Goal: Task Accomplishment & Management: Manage account settings

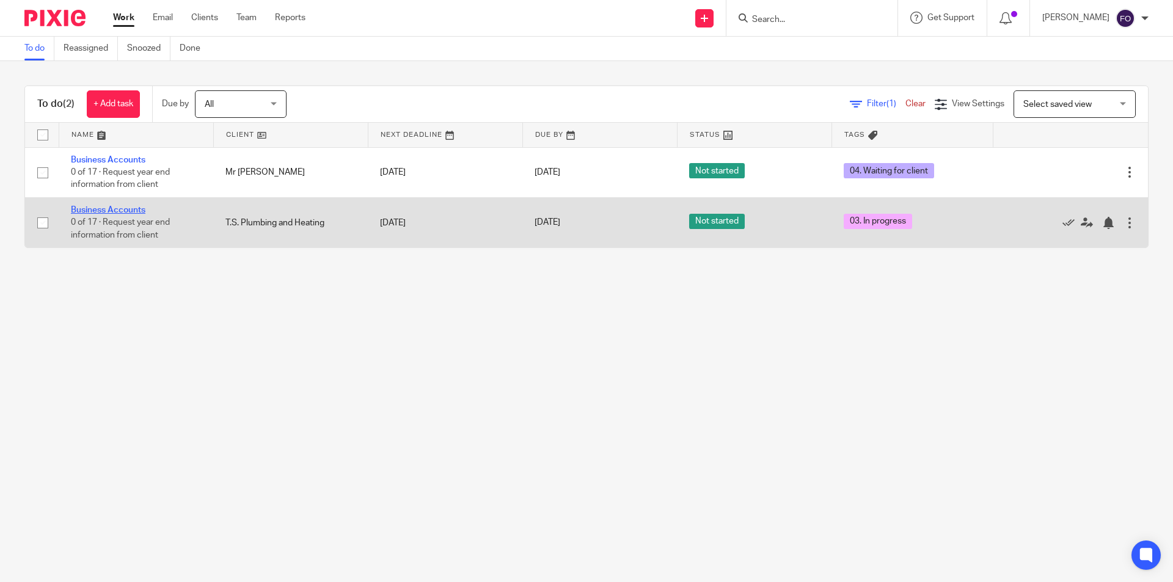
click at [126, 209] on link "Business Accounts" at bounding box center [108, 210] width 75 height 9
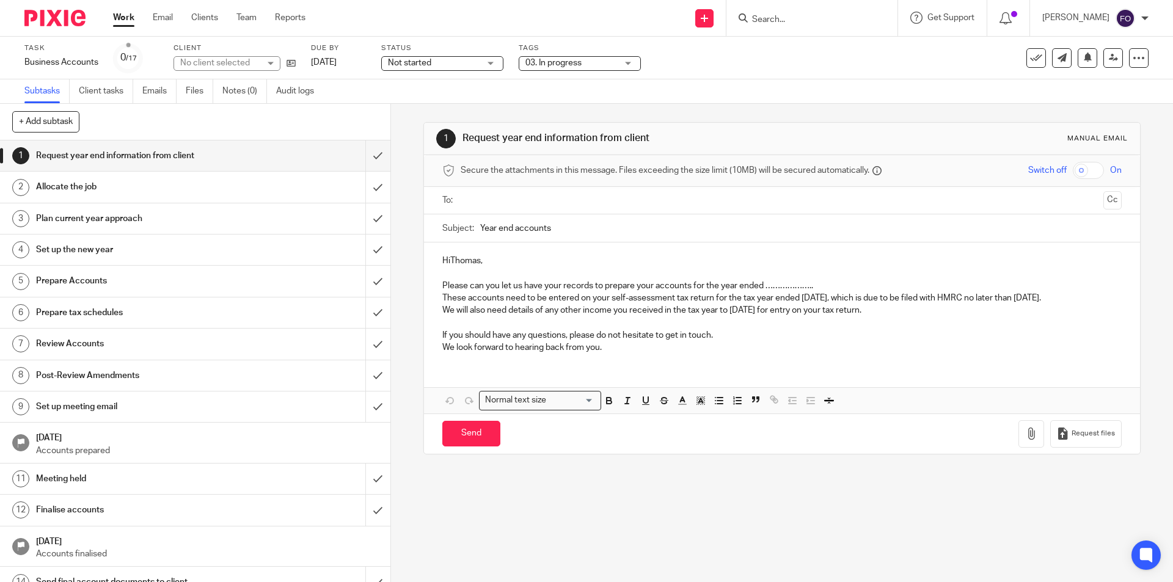
click at [582, 58] on span "03. In progress" at bounding box center [572, 63] width 92 height 13
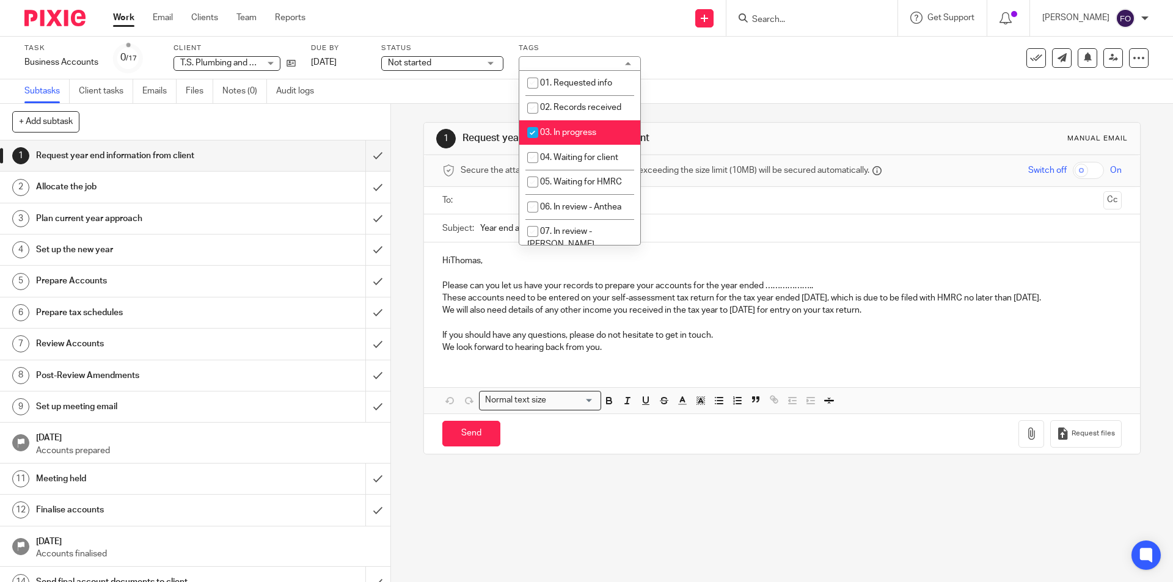
click at [563, 134] on span "03. In progress" at bounding box center [568, 132] width 56 height 9
checkbox input "false"
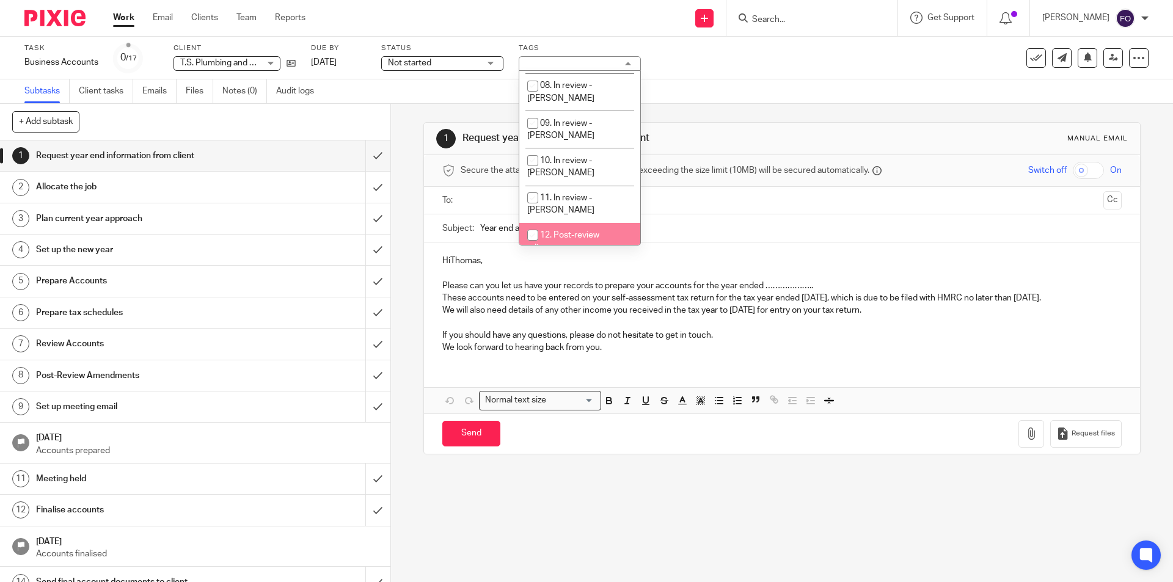
scroll to position [122, 0]
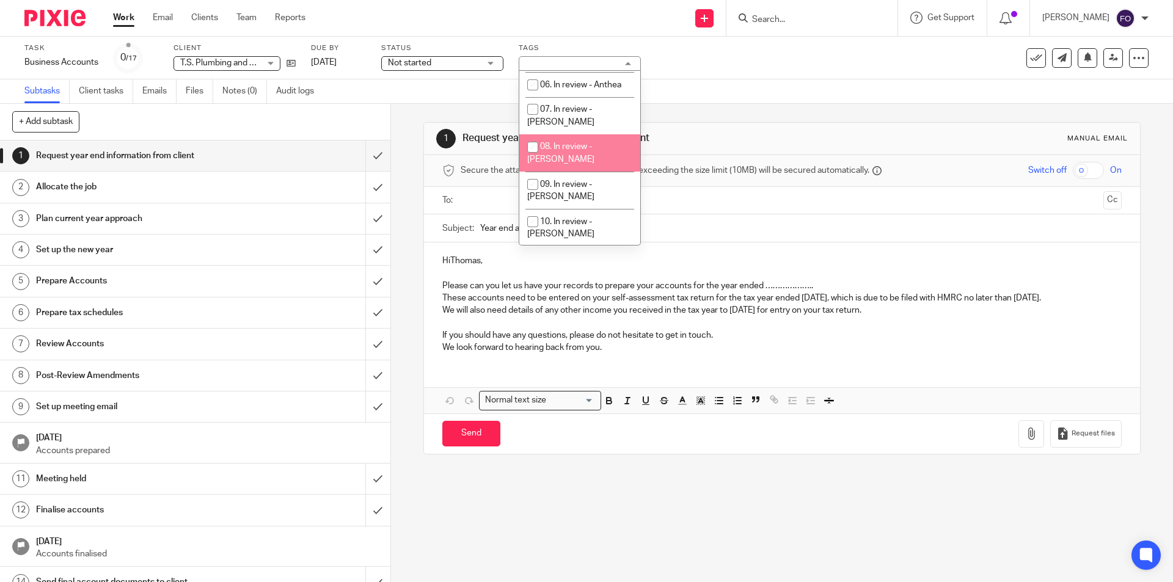
click at [582, 134] on li "08. In review - [PERSON_NAME]" at bounding box center [579, 152] width 121 height 37
checkbox input "true"
click at [737, 79] on div "Subtasks Client tasks Emails Files Notes (0) Audit logs" at bounding box center [586, 91] width 1173 height 24
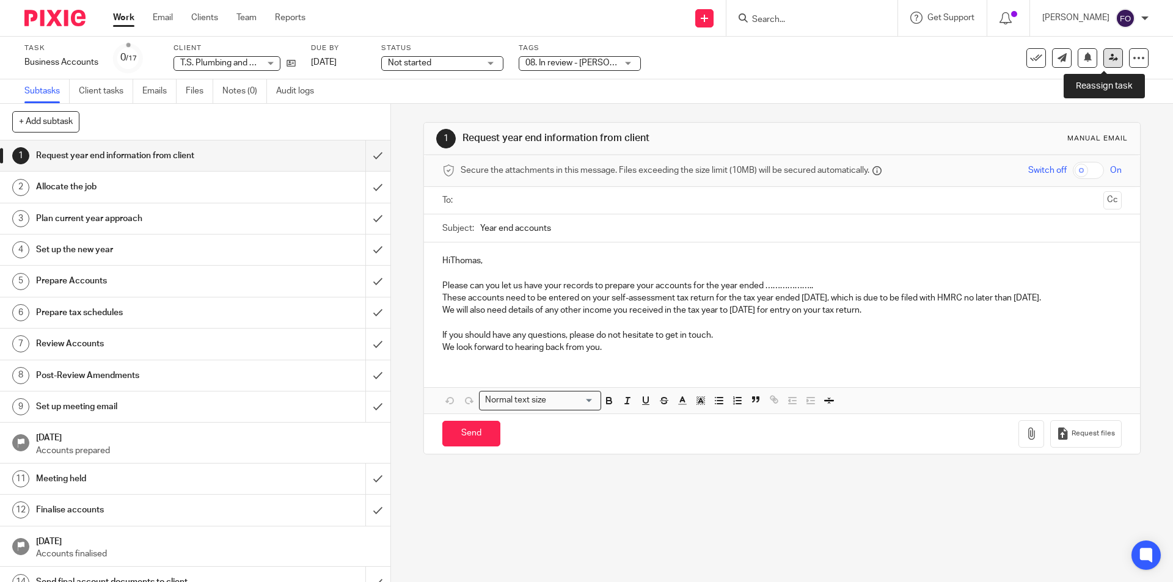
click at [1104, 52] on link at bounding box center [1114, 58] width 20 height 20
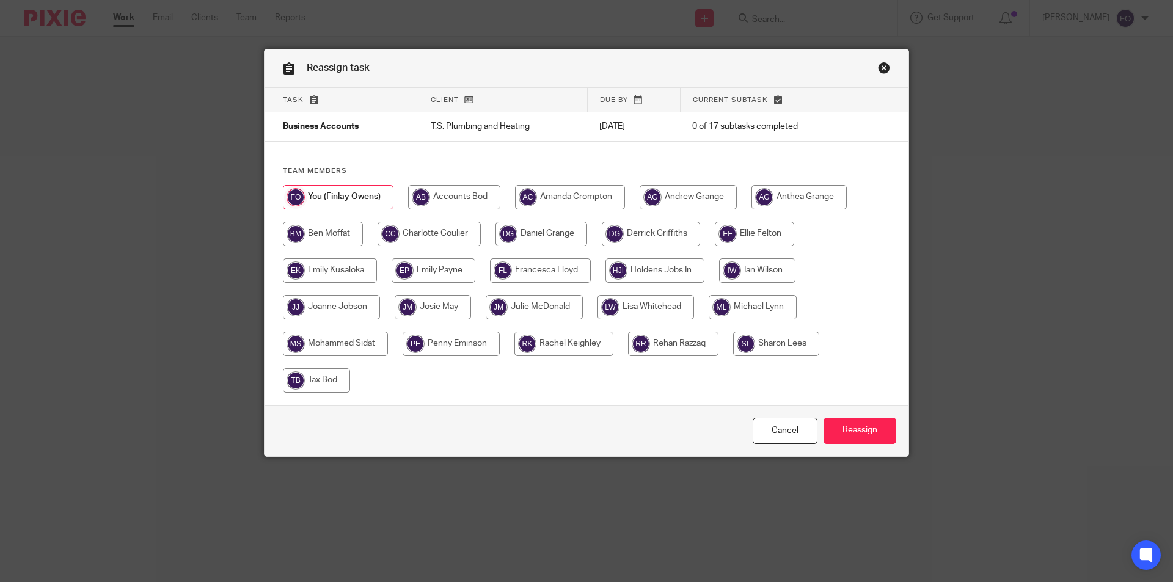
click at [335, 230] on input "radio" at bounding box center [323, 234] width 80 height 24
radio input "true"
click at [872, 427] on input "Reassign" at bounding box center [860, 431] width 73 height 26
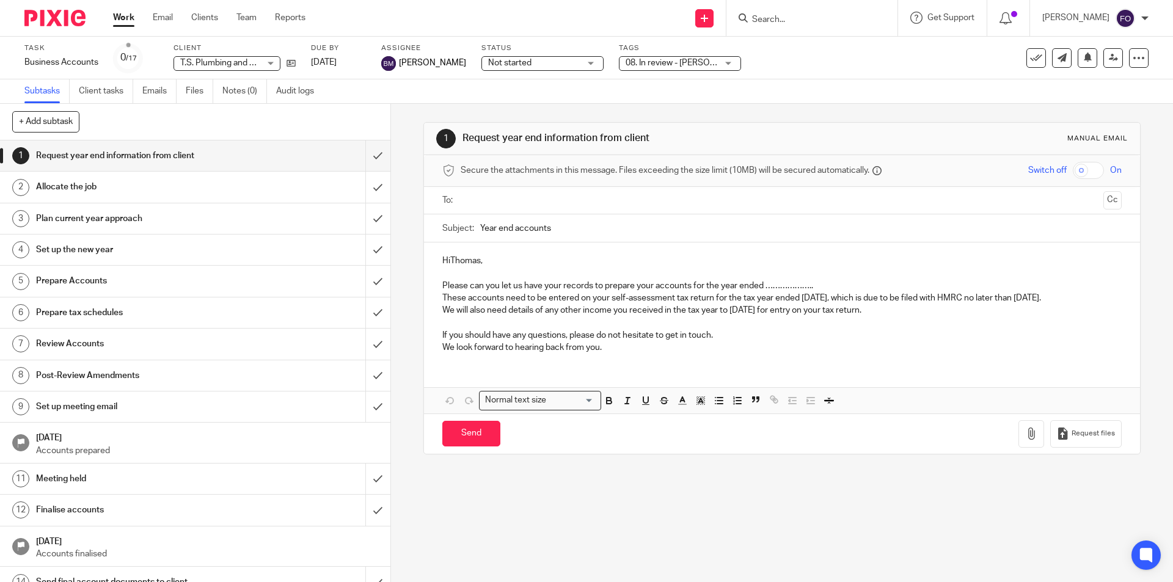
click at [35, 13] on img at bounding box center [54, 18] width 61 height 17
